Goal: Transaction & Acquisition: Obtain resource

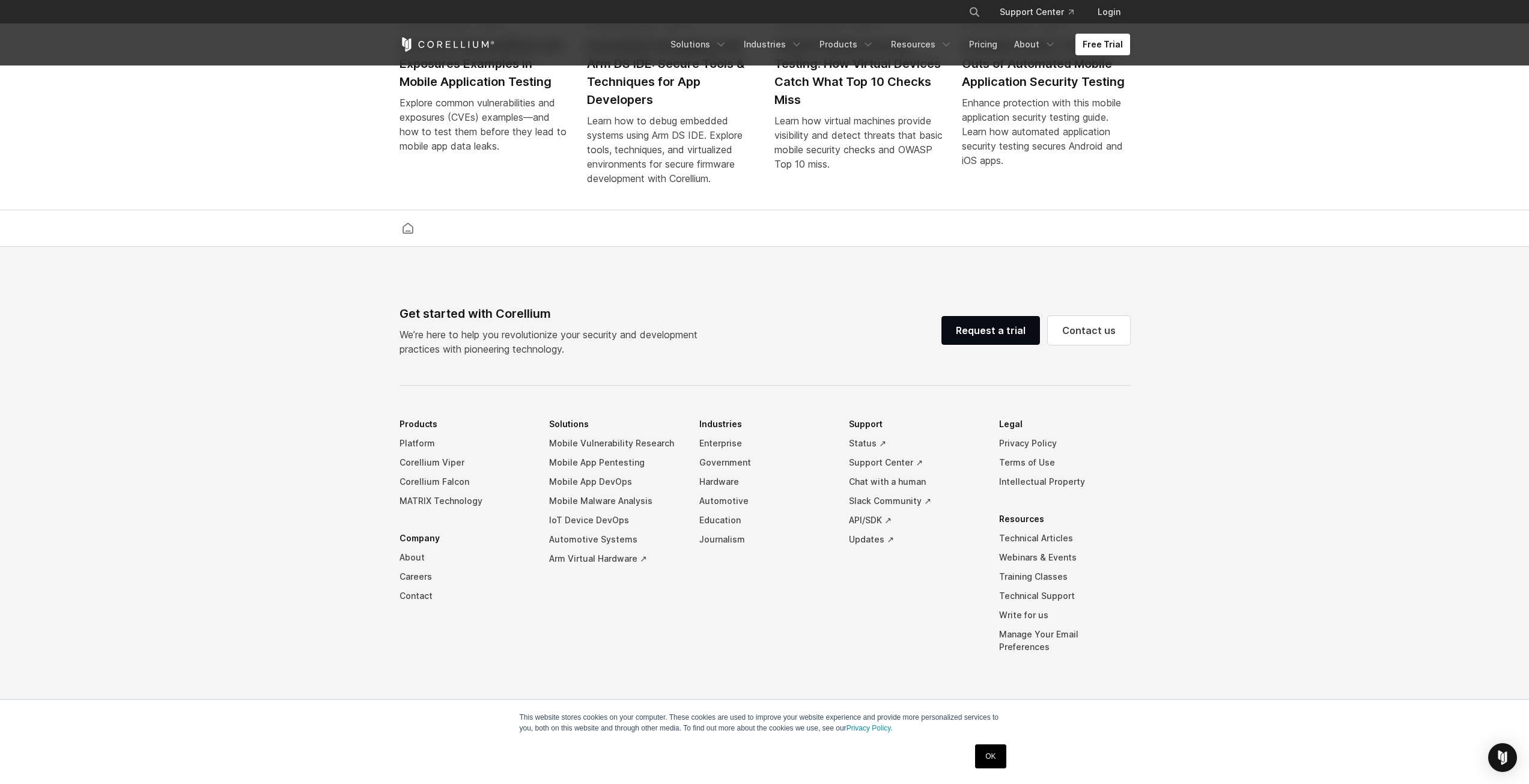
drag, startPoint x: 1234, startPoint y: 365, endPoint x: 1157, endPoint y: 107, distance: 269.2
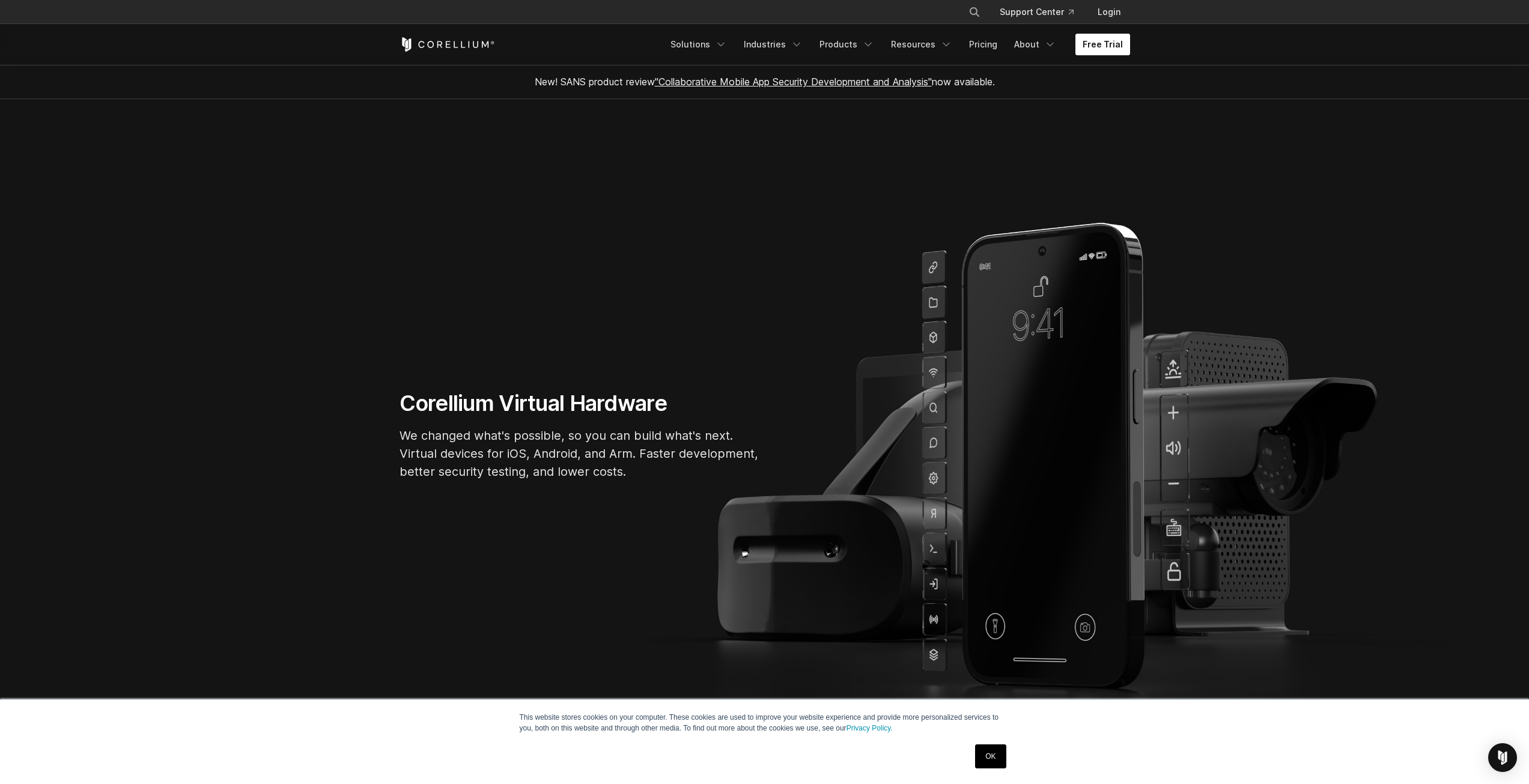
click at [1107, 46] on link "Free Trial" at bounding box center [1103, 45] width 55 height 22
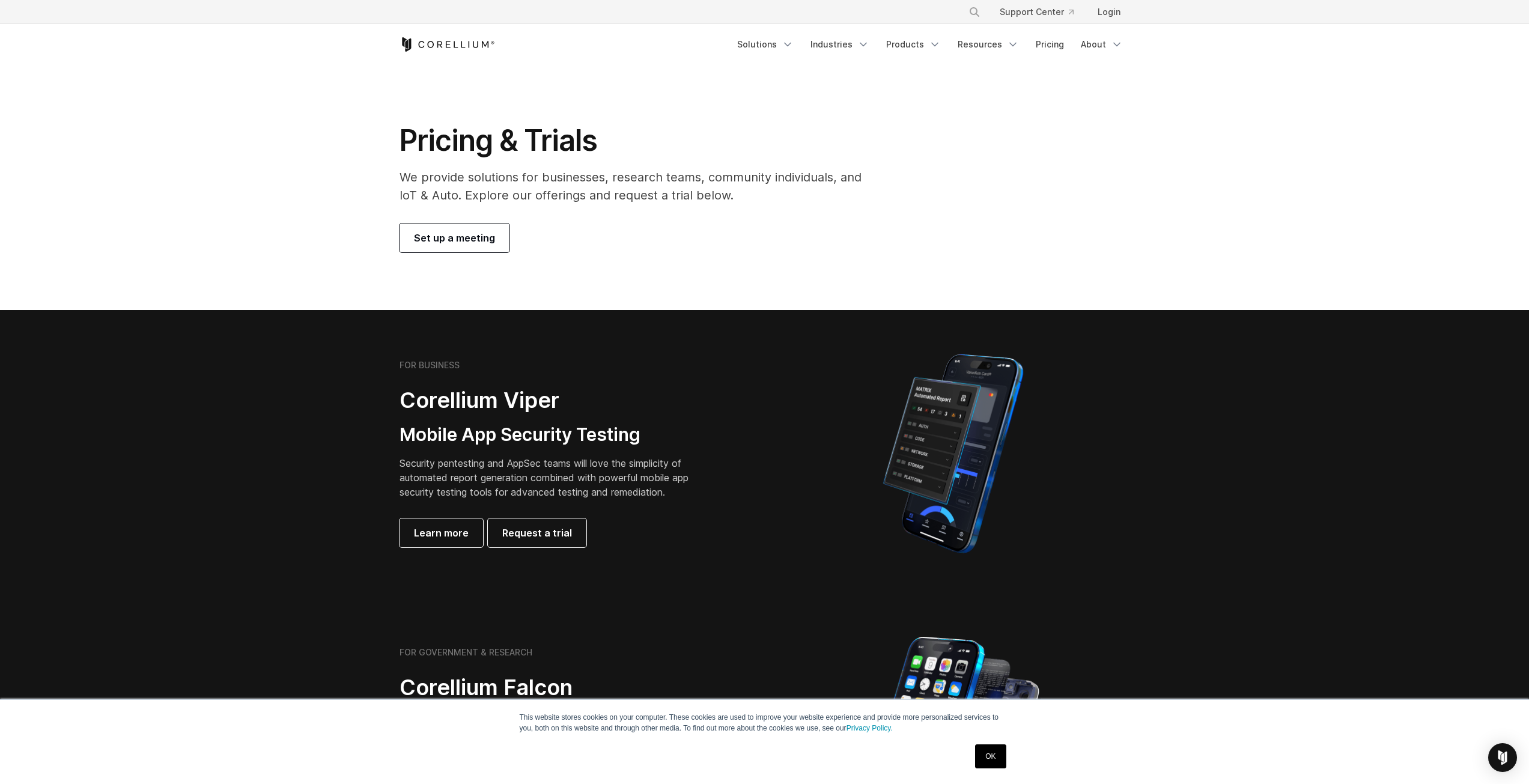
click at [465, 250] on link "Set up a meeting" at bounding box center [454, 238] width 110 height 29
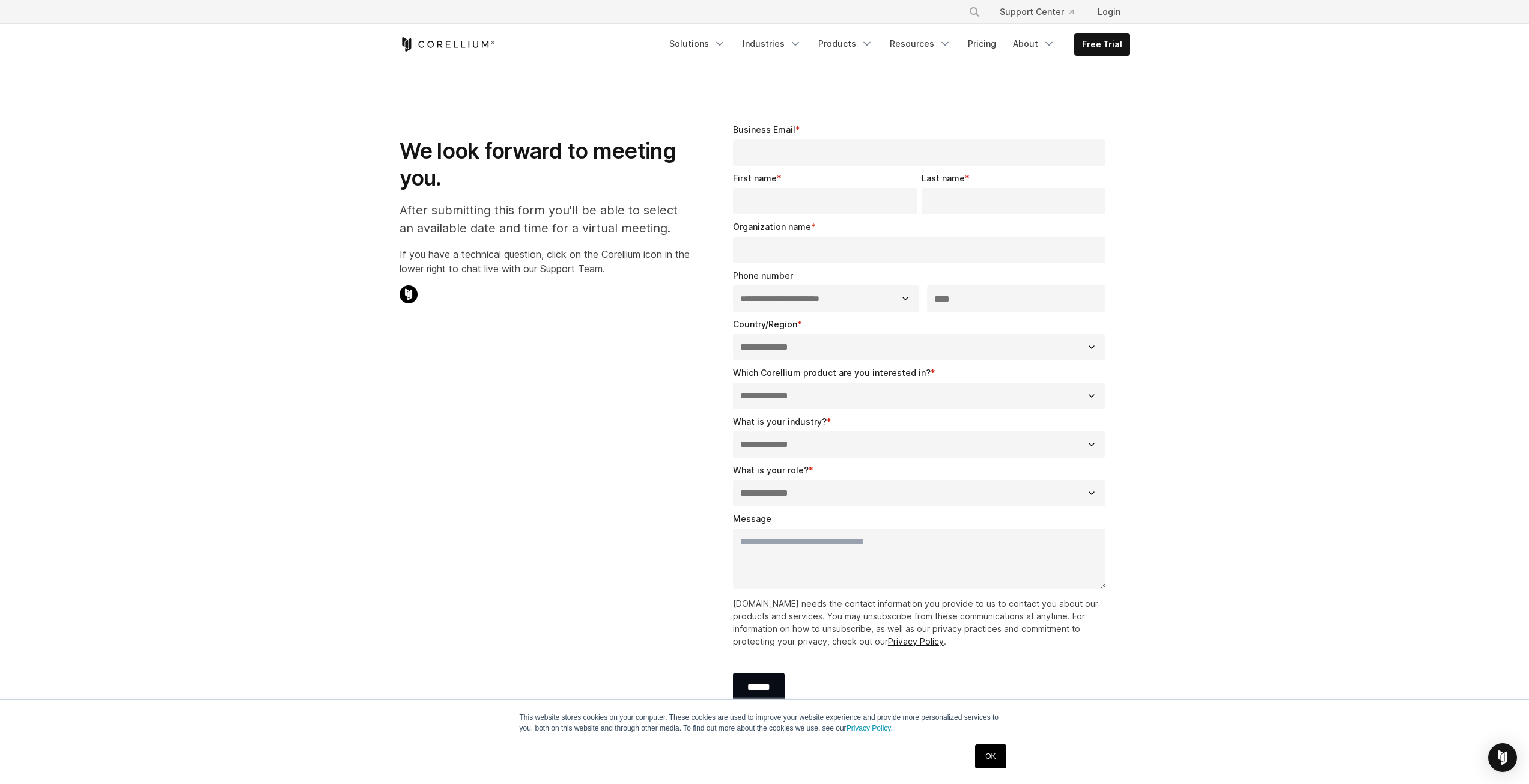
select select "**"
click at [842, 46] on link "Products" at bounding box center [845, 44] width 69 height 22
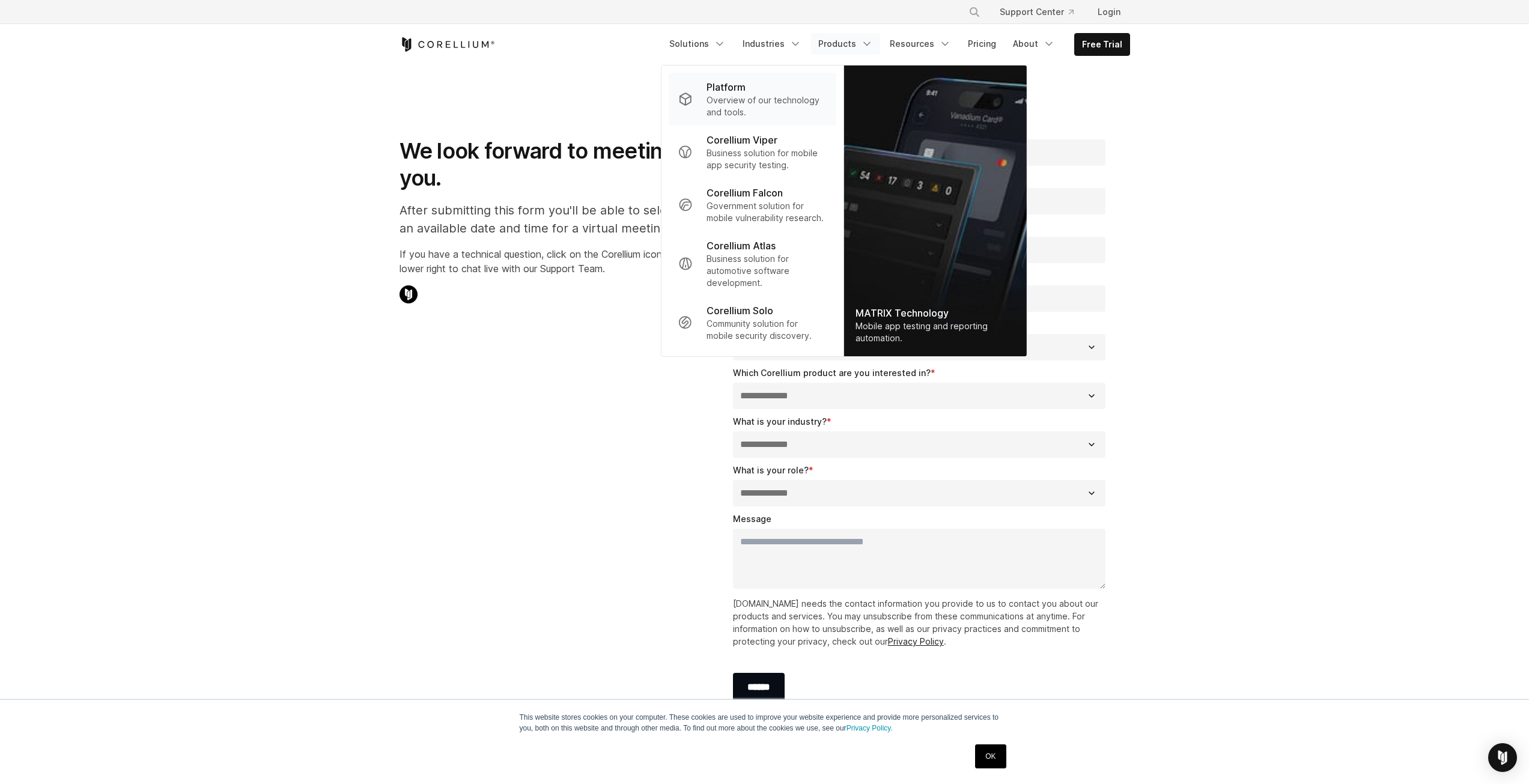
click at [789, 117] on p "Overview of our technology and tools." at bounding box center [766, 106] width 119 height 24
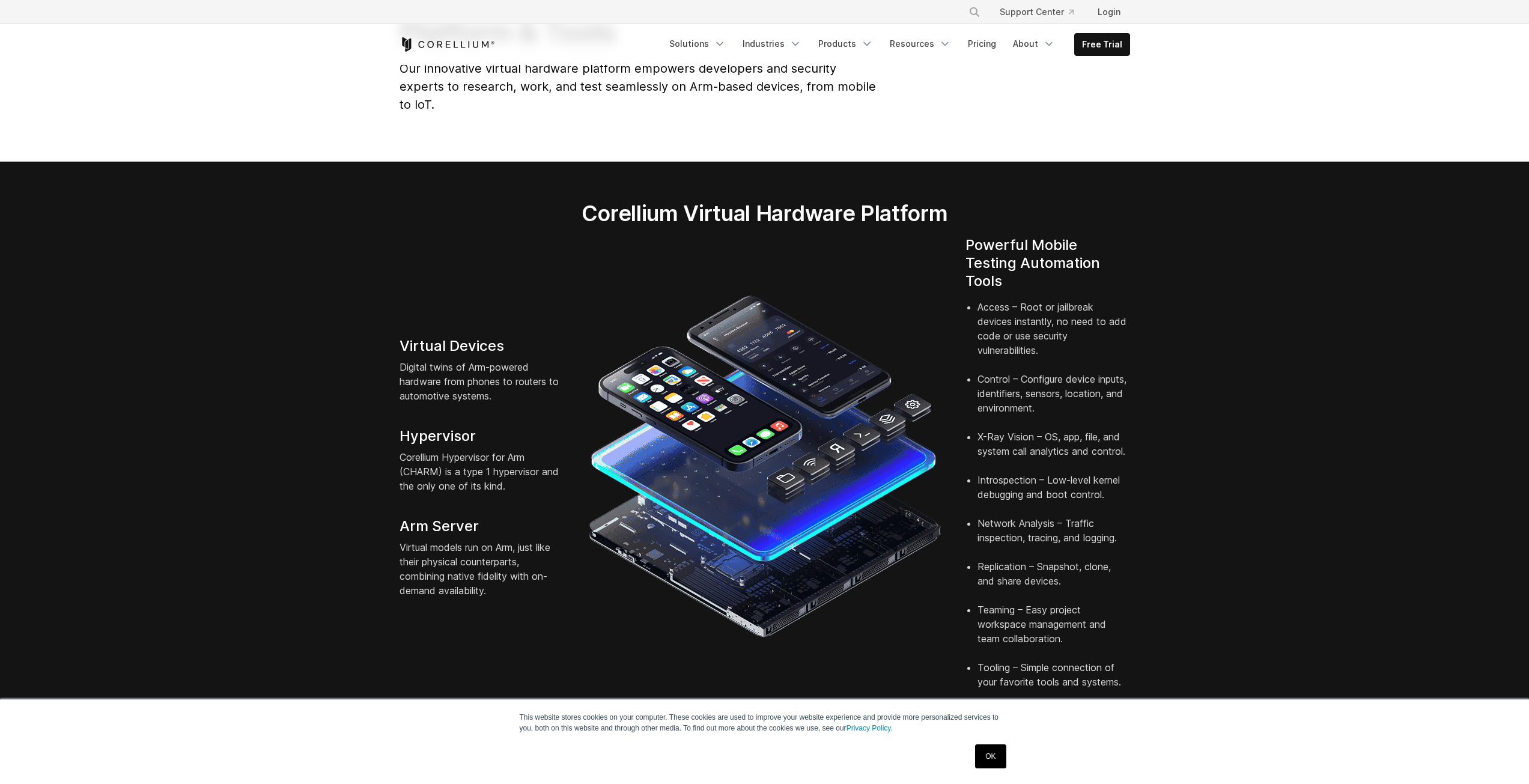
scroll to position [180, 0]
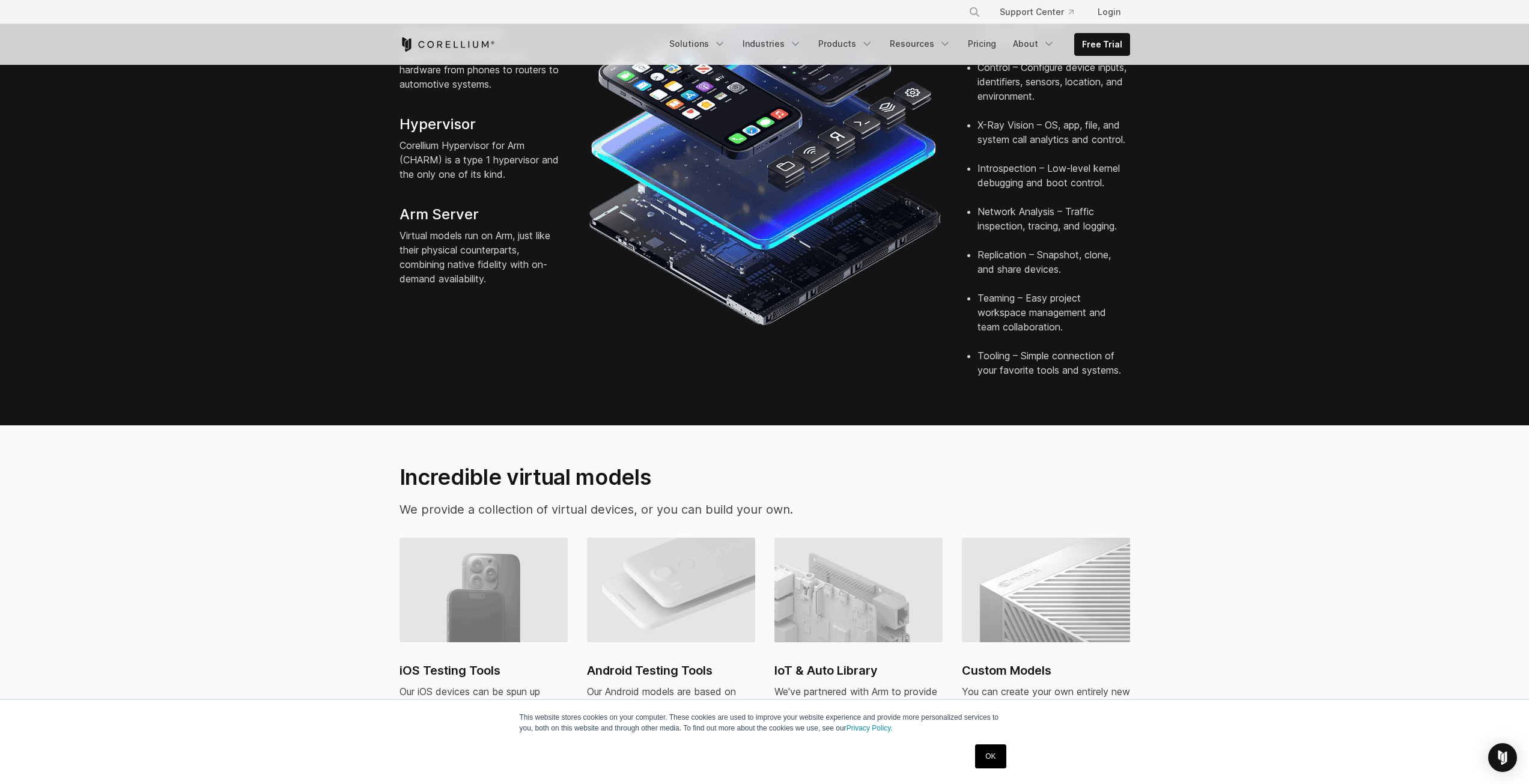
drag, startPoint x: 896, startPoint y: 317, endPoint x: 883, endPoint y: 356, distance: 41.1
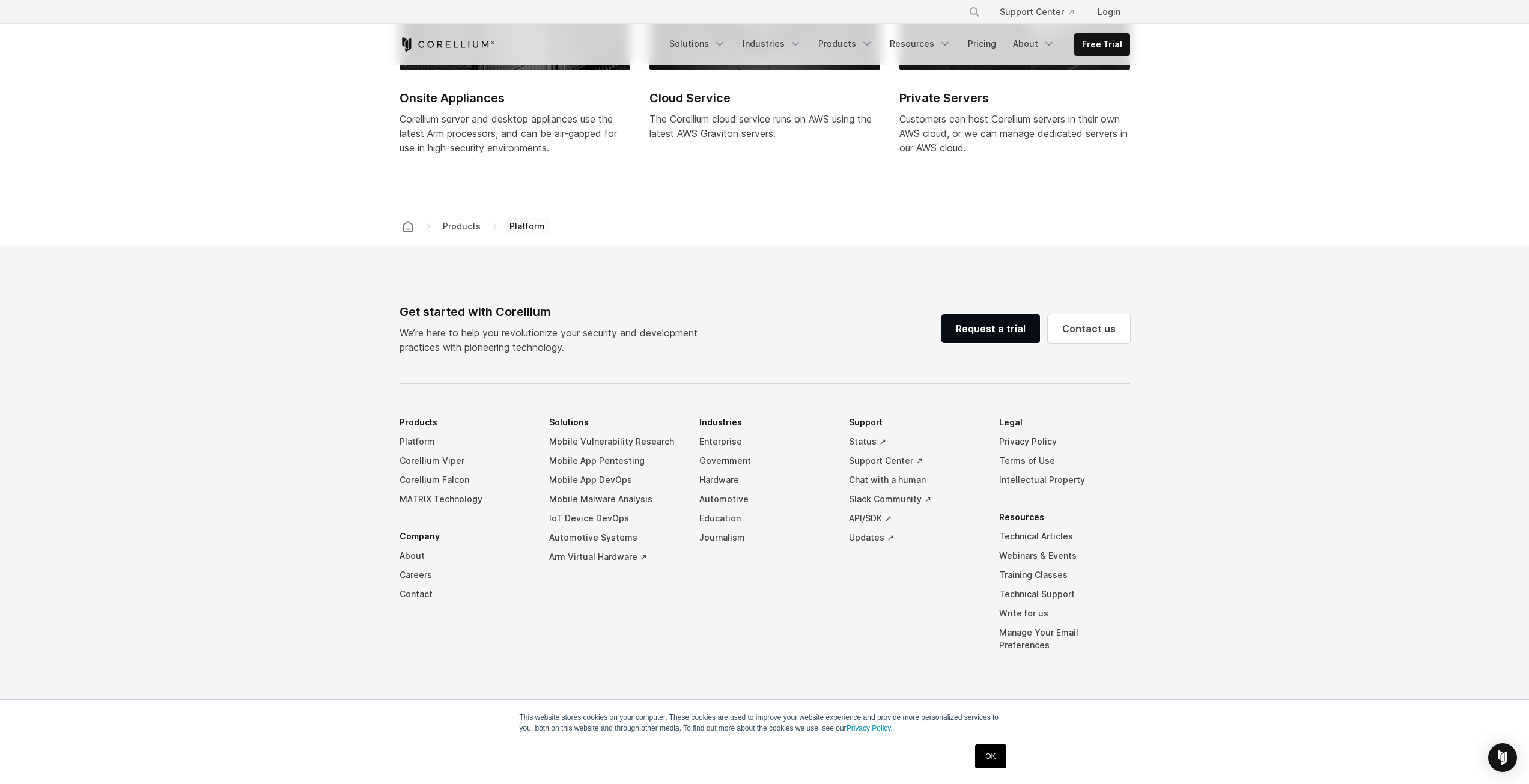
drag, startPoint x: 1276, startPoint y: 387, endPoint x: 1211, endPoint y: 275, distance: 129.5
click at [1011, 343] on link "Request a trial" at bounding box center [991, 328] width 98 height 29
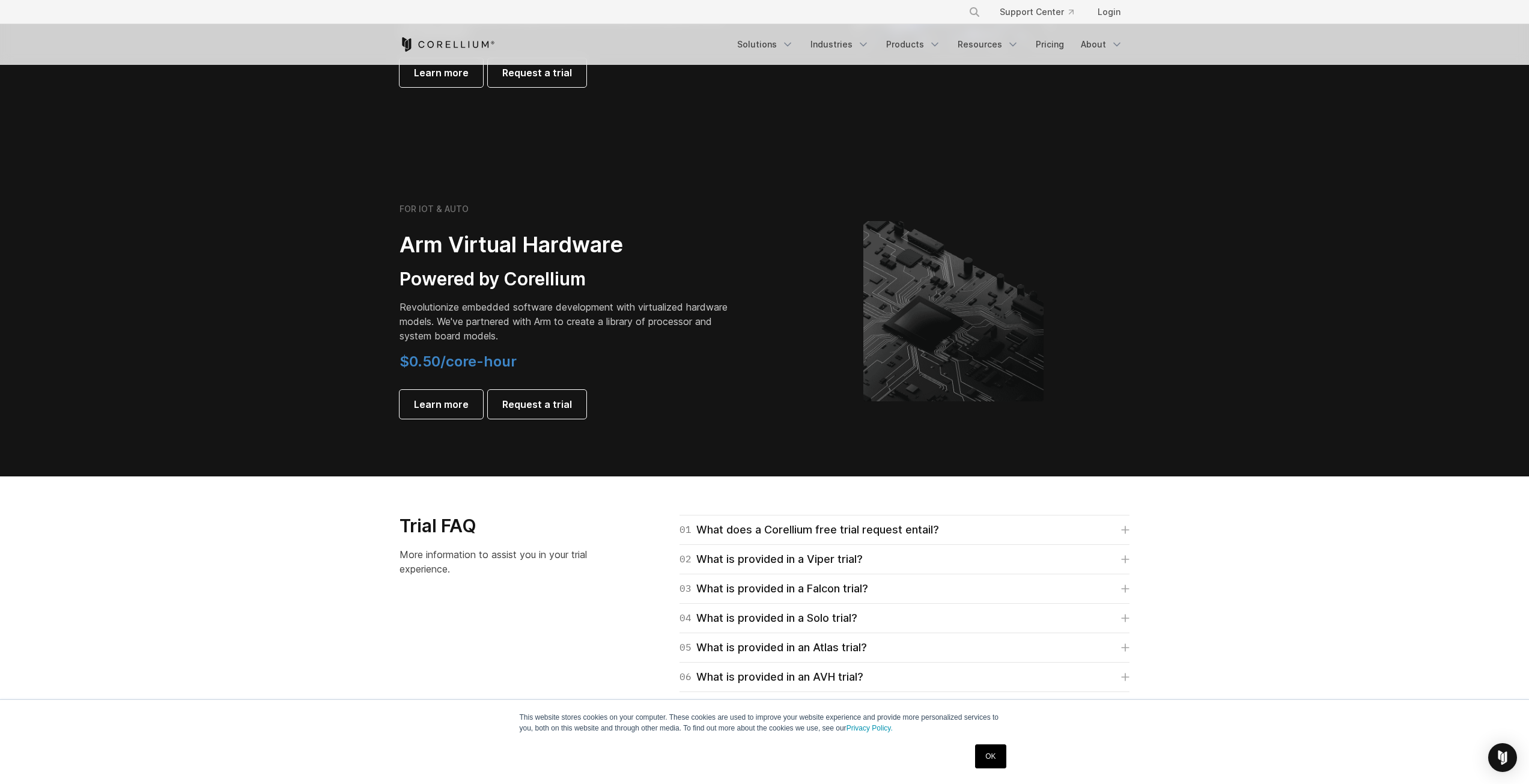
scroll to position [1298, 0]
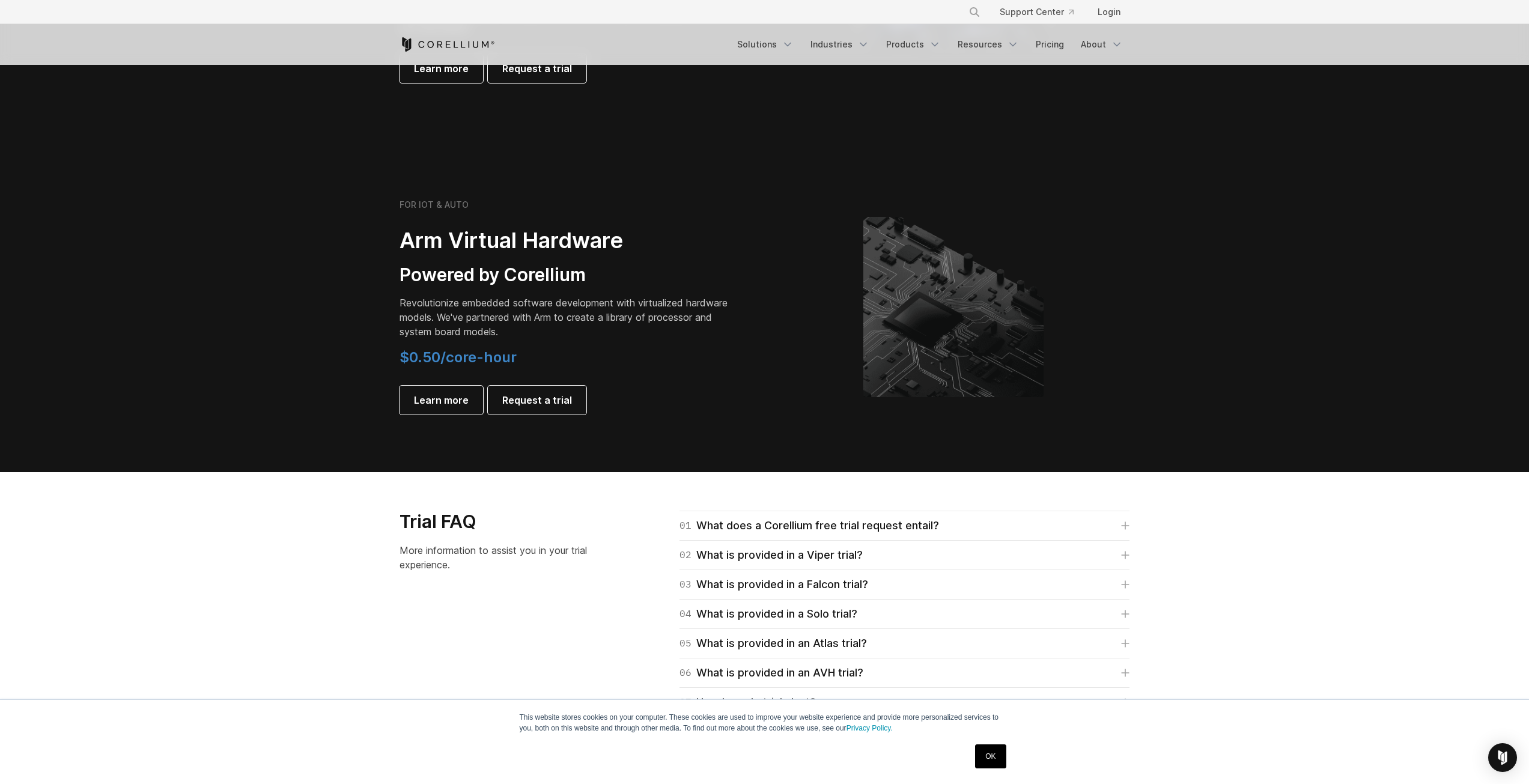
click at [490, 349] on span "$0.50/core-hour" at bounding box center [458, 357] width 117 height 17
click at [630, 420] on section "FOR IOT & AUTO Arm Virtual Hardware Powered by Corellium Revolutionize embedded…" at bounding box center [764, 316] width 1529 height 311
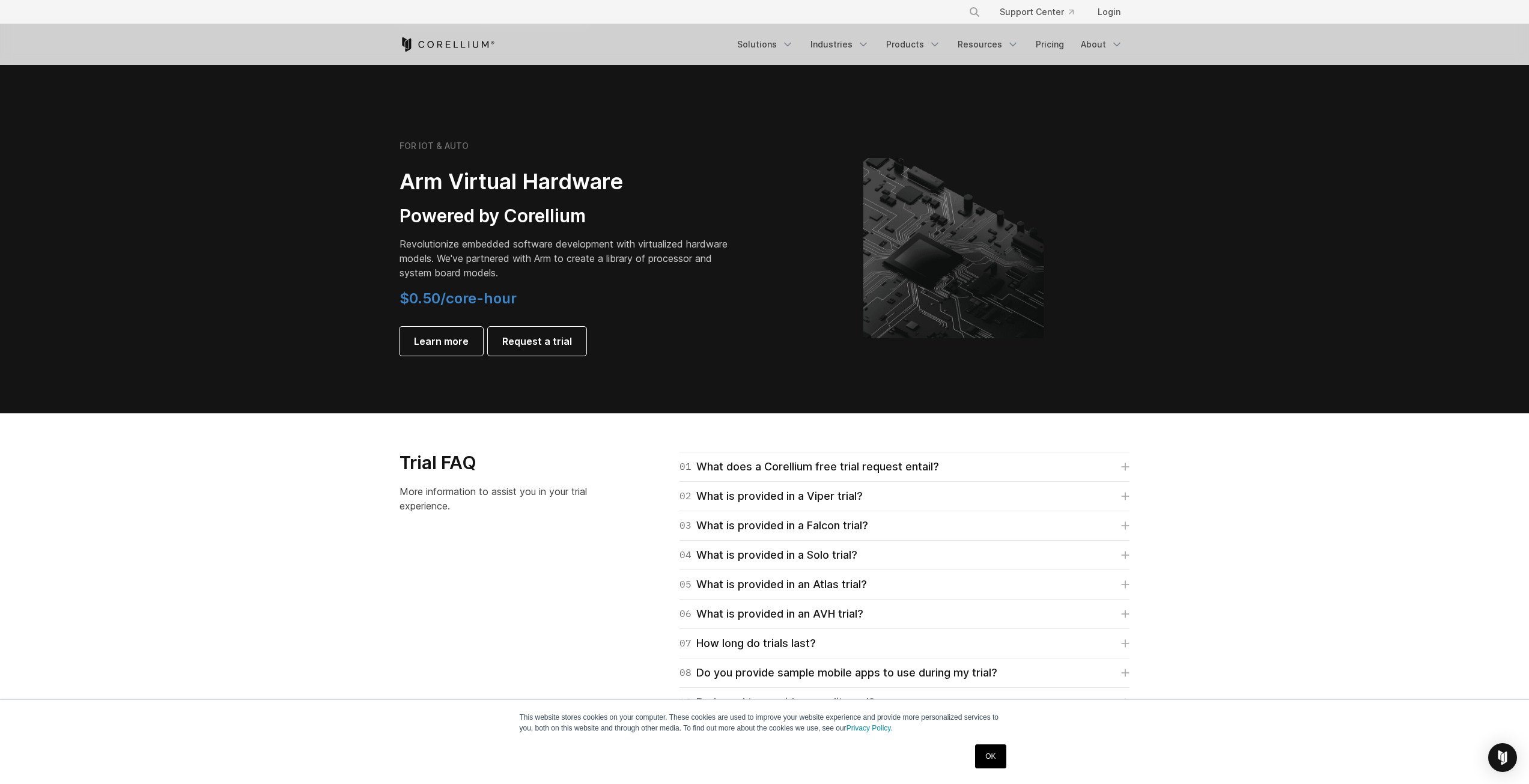
scroll to position [1358, 0]
